Goal: Find specific page/section: Find specific page/section

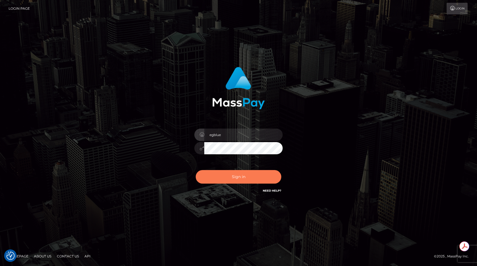
click at [247, 182] on button "Sign in" at bounding box center [239, 177] width 86 height 14
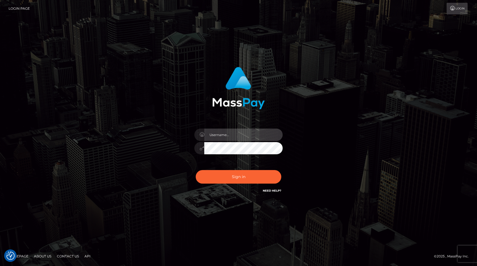
type input "egblue"
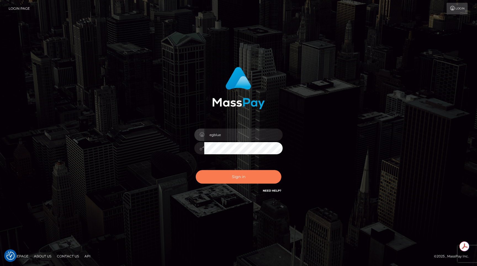
click at [238, 177] on button "Sign in" at bounding box center [239, 177] width 86 height 14
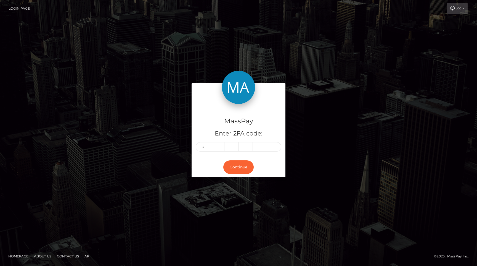
type input "8"
type input "0"
type input "8"
type input "2"
type input "9"
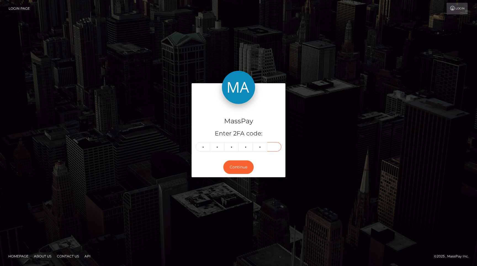
type input "8"
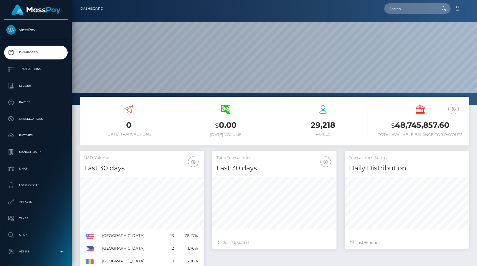
scroll to position [98, 124]
click at [415, 6] on input "text" at bounding box center [410, 8] width 52 height 10
paste input "[EMAIL_ADDRESS][DOMAIN_NAME]"
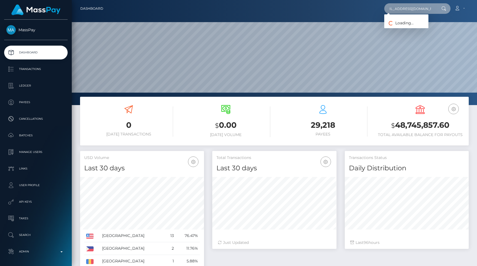
scroll to position [0, 8]
type input "[EMAIL_ADDRESS][DOMAIN_NAME]"
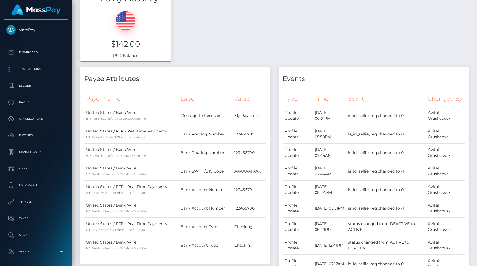
scroll to position [484, 0]
